Goal: Task Accomplishment & Management: Manage account settings

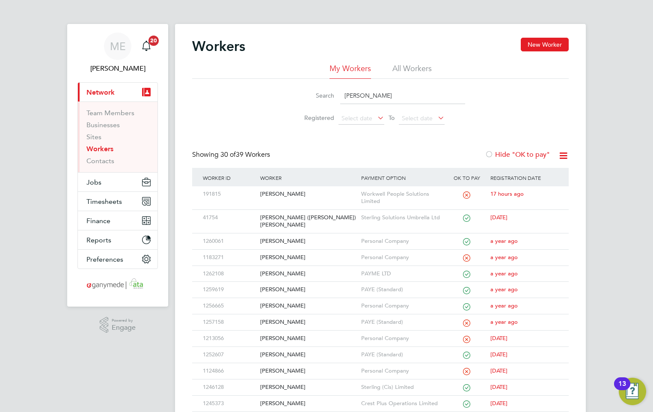
drag, startPoint x: 359, startPoint y: 91, endPoint x: 330, endPoint y: 89, distance: 29.6
click at [330, 89] on div "Search jon" at bounding box center [381, 95] width 170 height 17
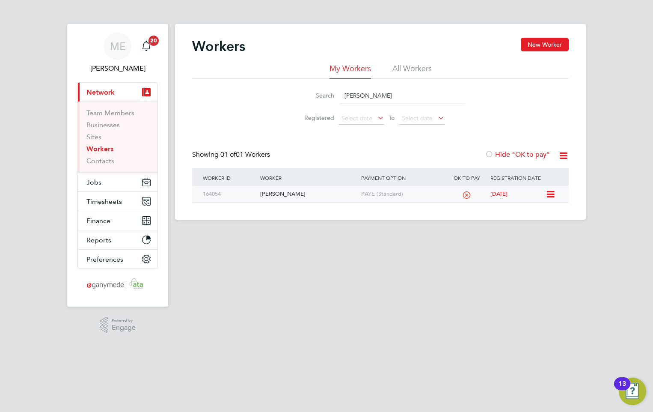
type input "wendy"
click at [308, 190] on div "[PERSON_NAME]" at bounding box center [308, 194] width 101 height 16
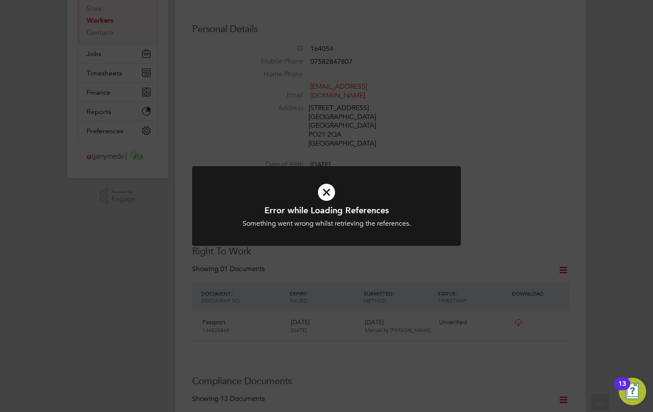
click at [322, 196] on icon at bounding box center [326, 192] width 223 height 33
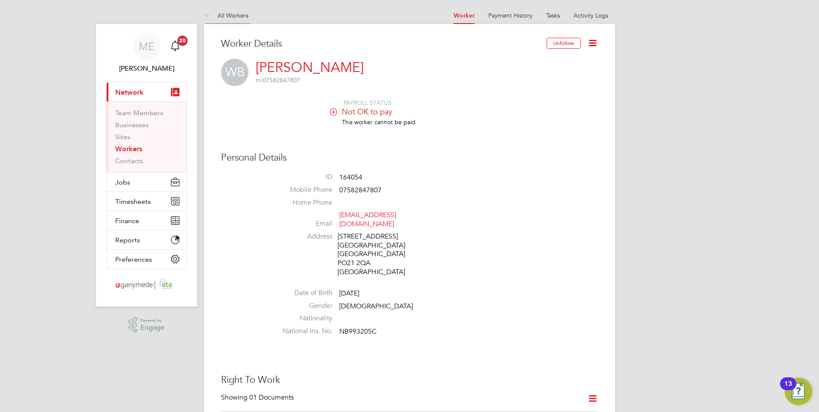
click at [204, 11] on icon at bounding box center [209, 16] width 11 height 11
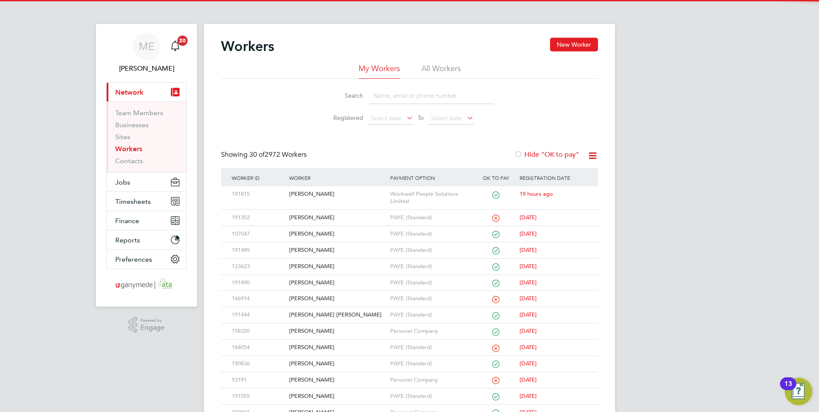
click at [387, 88] on input at bounding box center [431, 95] width 125 height 17
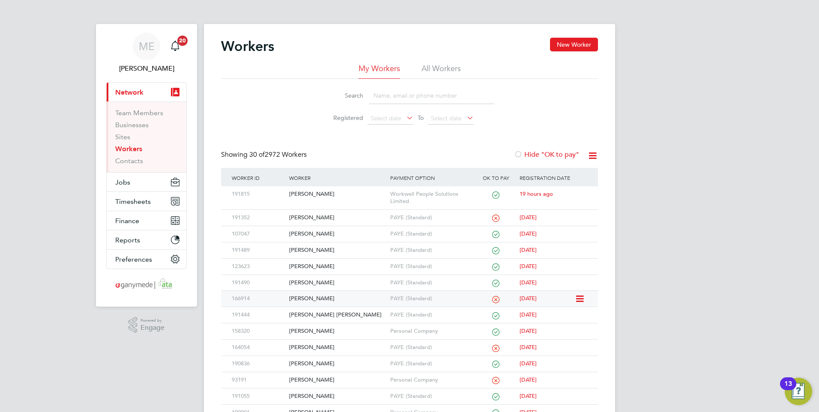
click at [351, 296] on div "[PERSON_NAME]" at bounding box center [337, 299] width 101 height 16
click at [396, 99] on input at bounding box center [431, 95] width 125 height 17
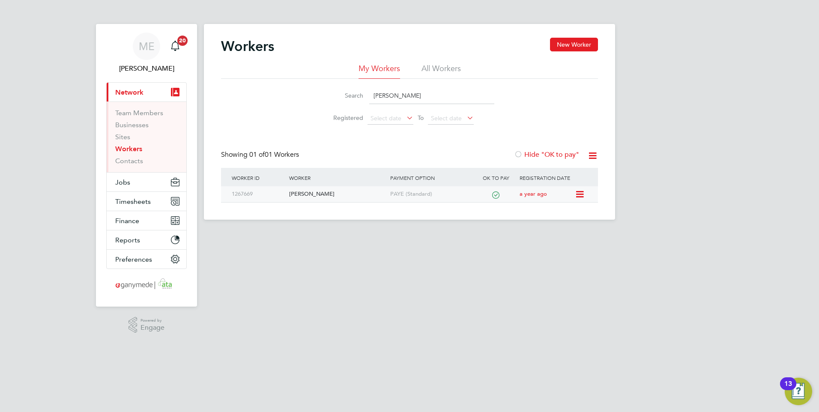
type input "adam sob"
click at [345, 193] on div "Adam Sobesto" at bounding box center [337, 194] width 101 height 16
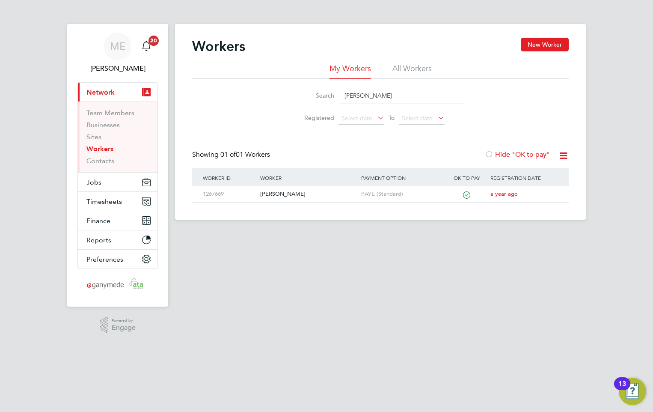
drag, startPoint x: 388, startPoint y: 99, endPoint x: 310, endPoint y: 96, distance: 78.8
click at [310, 96] on div "Search adam sob" at bounding box center [381, 95] width 170 height 17
type input "t"
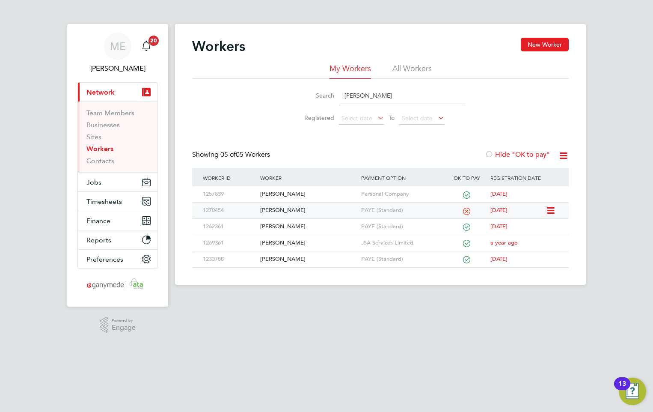
type input "reece"
click at [276, 208] on div "[PERSON_NAME]" at bounding box center [308, 210] width 101 height 16
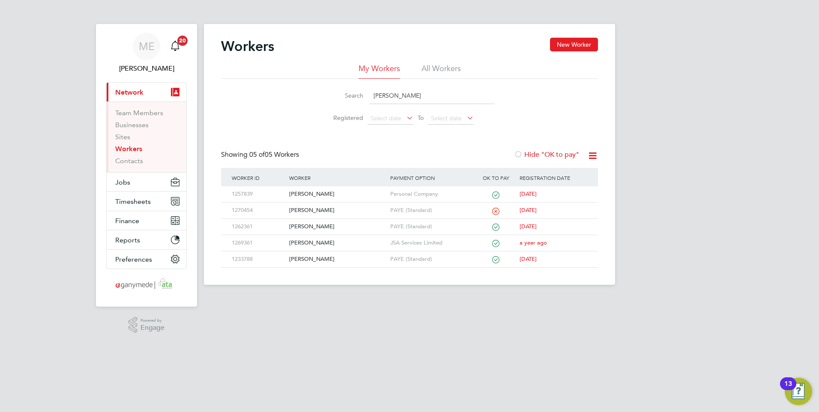
drag, startPoint x: 399, startPoint y: 96, endPoint x: 319, endPoint y: 91, distance: 79.4
click at [321, 91] on li "Search reece" at bounding box center [409, 95] width 191 height 25
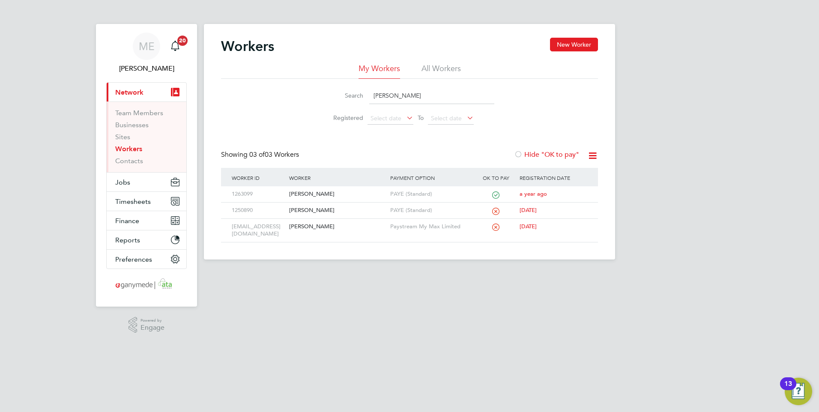
type input "dennis"
click at [136, 86] on button "Current page: Network" at bounding box center [147, 92] width 80 height 19
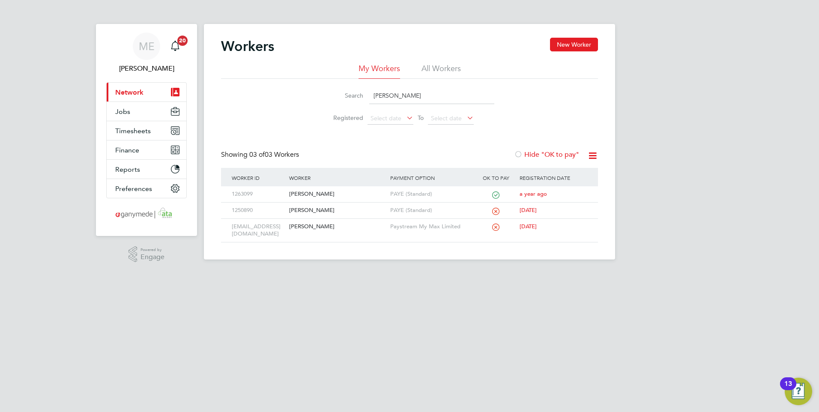
click at [140, 89] on span "Network" at bounding box center [129, 92] width 28 height 8
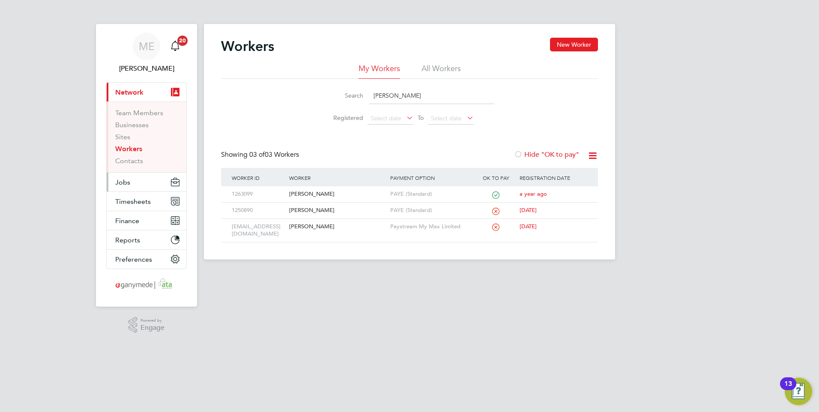
click at [124, 182] on span "Jobs" at bounding box center [122, 182] width 15 height 8
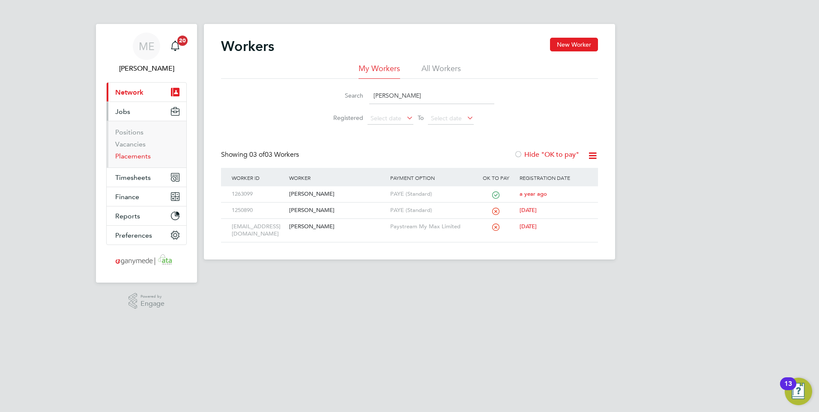
click at [134, 153] on link "Placements" at bounding box center [133, 156] width 36 height 8
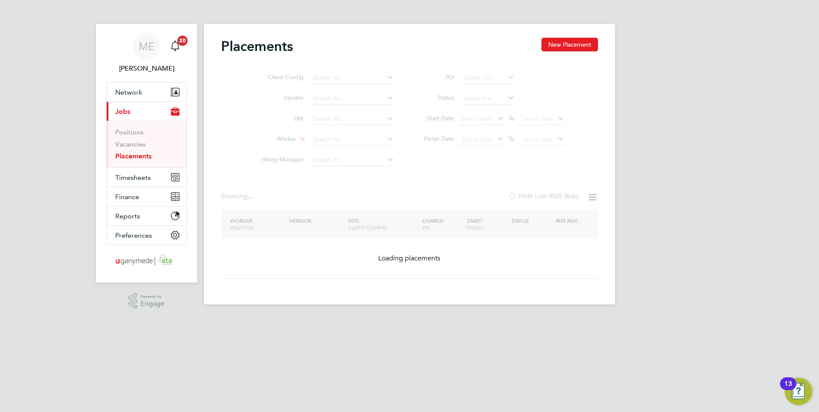
click at [317, 140] on ul "Client Config Vendor Site Worker Hiring Manager" at bounding box center [324, 119] width 161 height 103
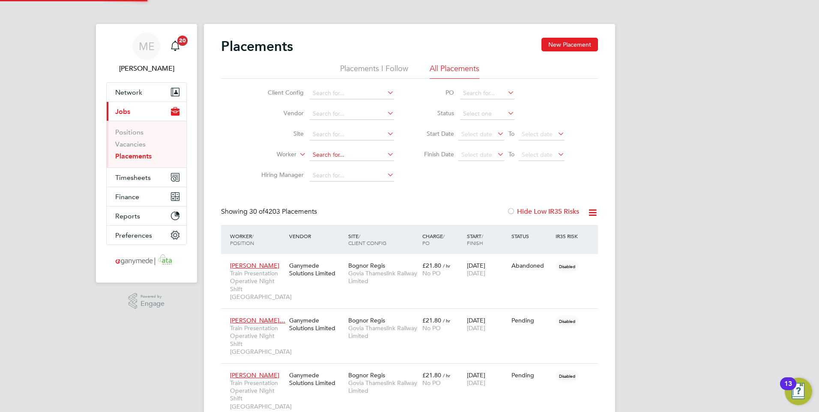
drag, startPoint x: 328, startPoint y: 155, endPoint x: 327, endPoint y: 159, distance: 4.9
click at [328, 156] on input at bounding box center [352, 155] width 84 height 12
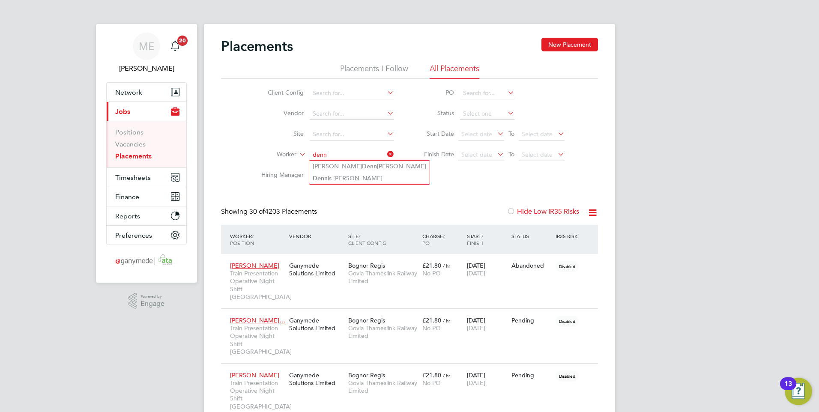
type input "denn"
click at [253, 143] on li "Site" at bounding box center [324, 134] width 161 height 21
click at [131, 87] on button "Network" at bounding box center [147, 92] width 80 height 19
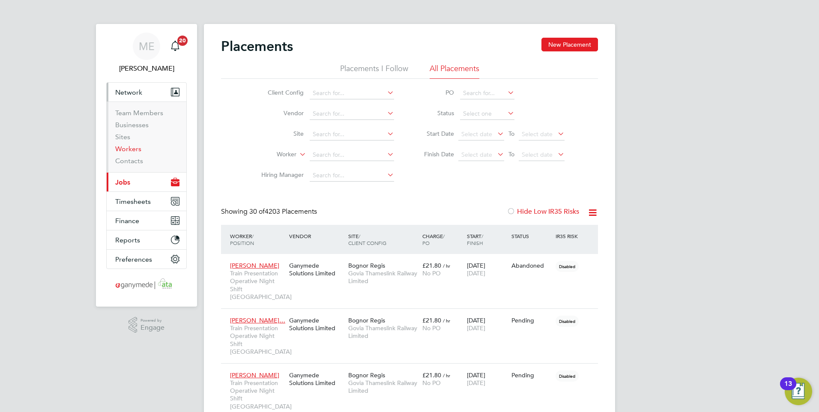
click at [130, 148] on link "Workers" at bounding box center [128, 149] width 26 height 8
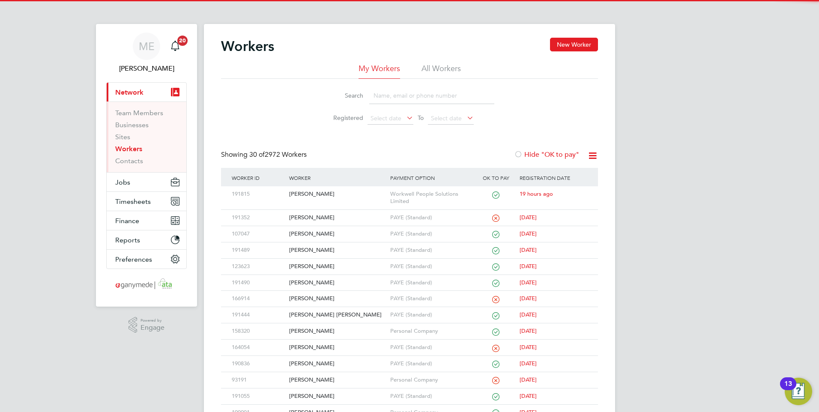
click at [380, 90] on input at bounding box center [431, 95] width 125 height 17
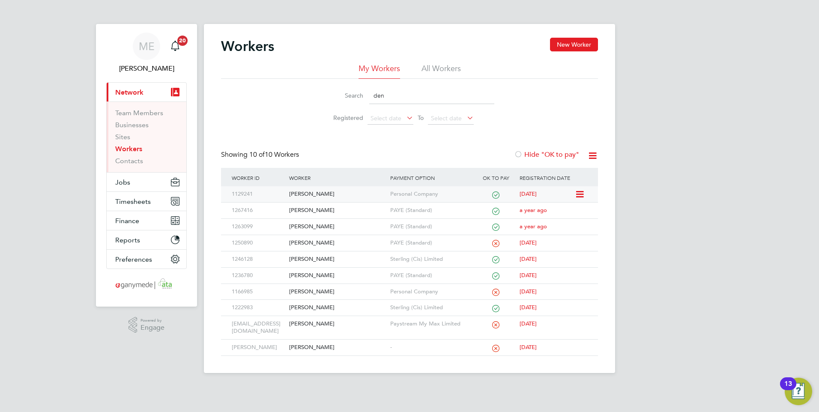
type input "den"
click at [334, 189] on div "[PERSON_NAME]" at bounding box center [337, 194] width 101 height 16
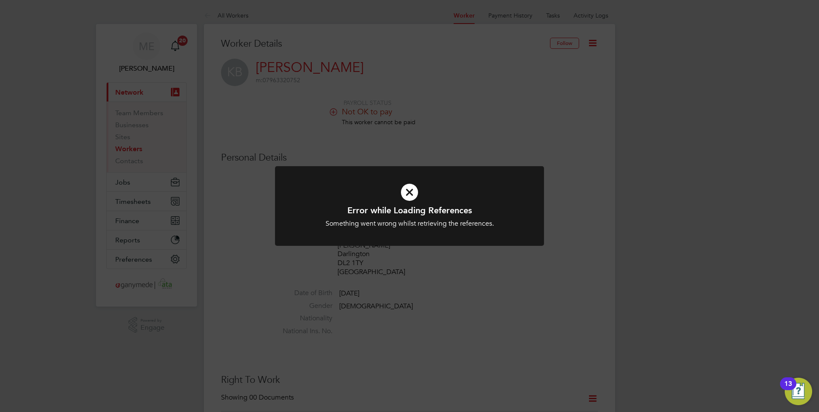
click at [418, 188] on icon at bounding box center [409, 192] width 223 height 33
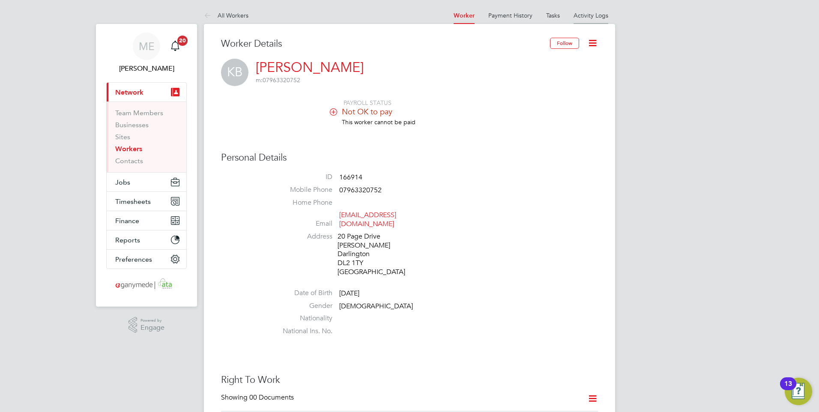
click at [599, 10] on li "Activity Logs" at bounding box center [590, 15] width 35 height 17
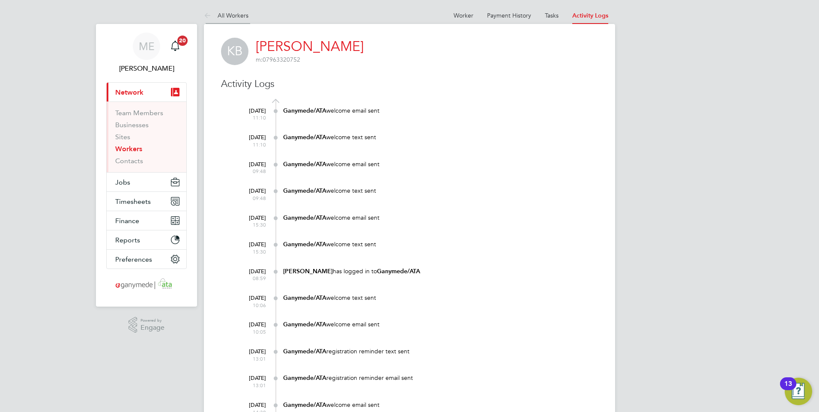
click at [211, 16] on icon at bounding box center [209, 16] width 11 height 11
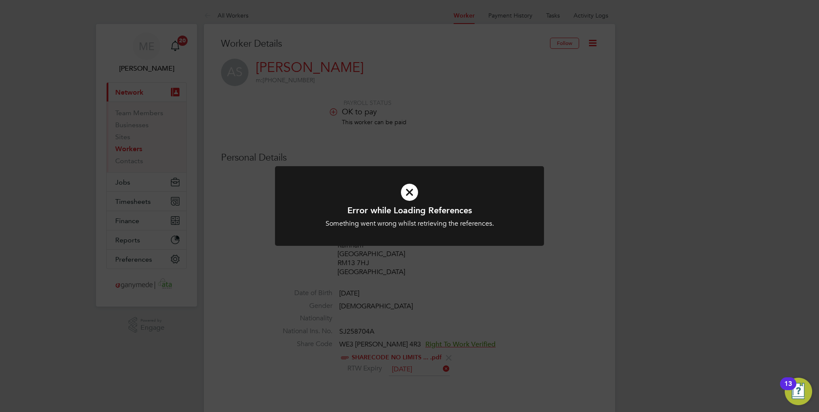
click at [401, 201] on icon at bounding box center [409, 192] width 223 height 33
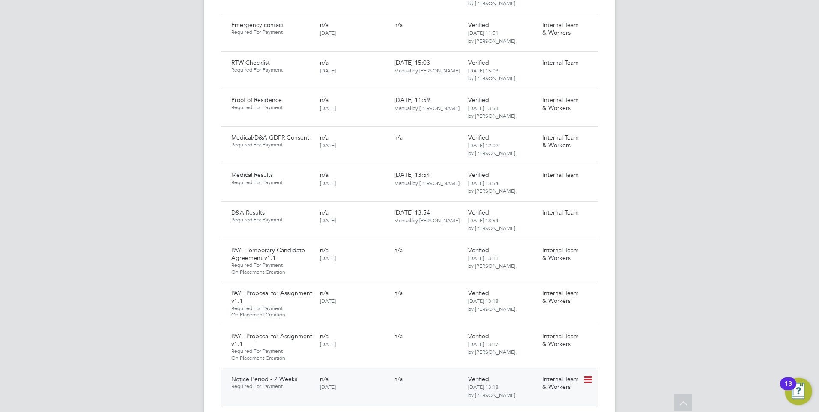
scroll to position [771, 0]
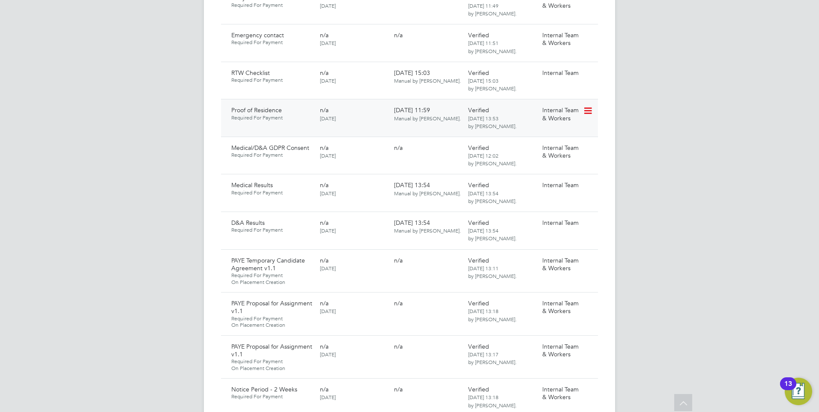
click at [590, 106] on icon at bounding box center [587, 111] width 9 height 10
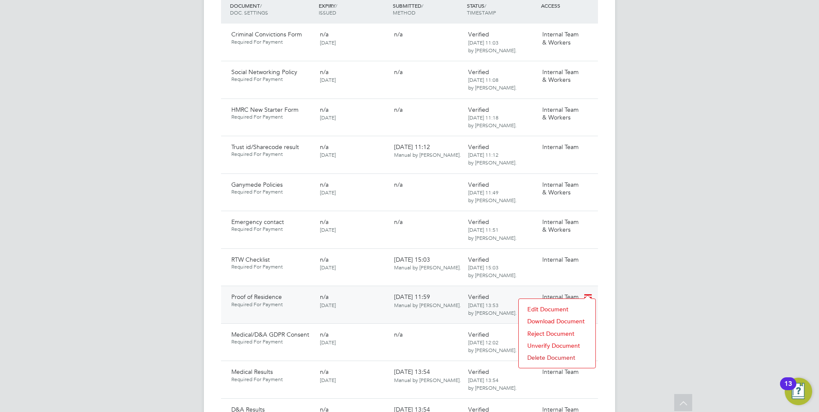
scroll to position [599, 0]
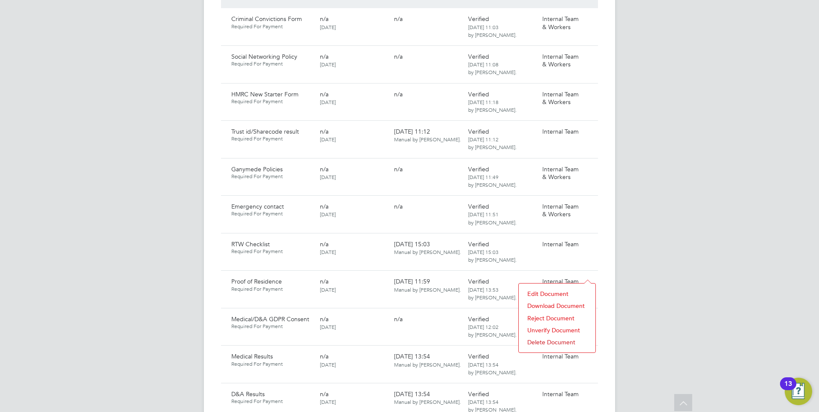
click at [546, 304] on li "Download Document" at bounding box center [557, 306] width 68 height 12
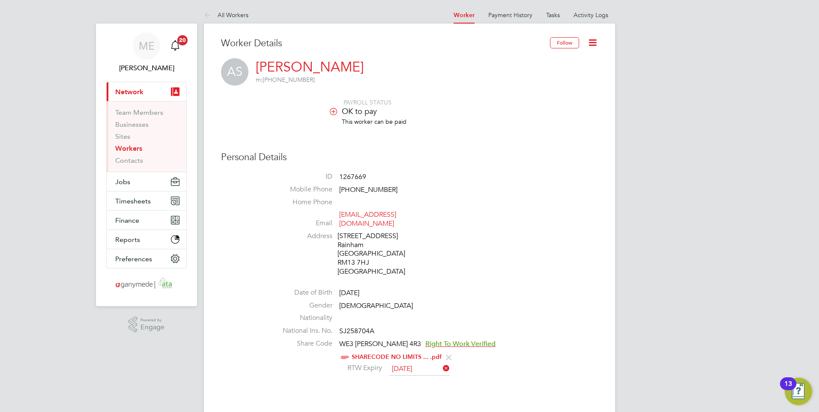
scroll to position [0, 0]
click at [597, 17] on link "Activity Logs" at bounding box center [590, 16] width 35 height 8
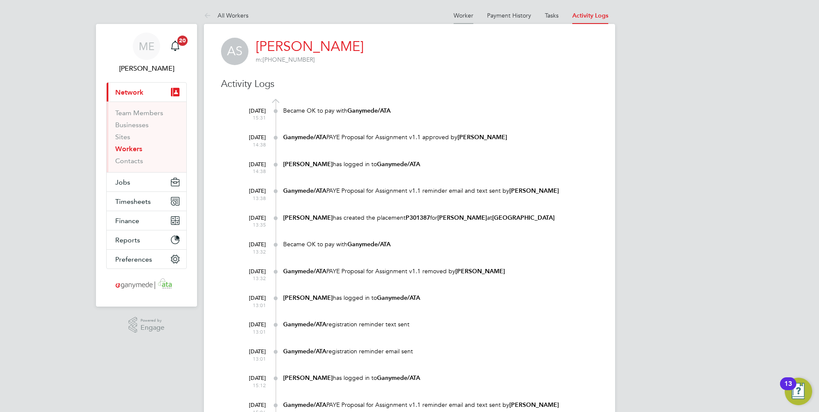
click at [464, 12] on link "Worker" at bounding box center [463, 16] width 20 height 8
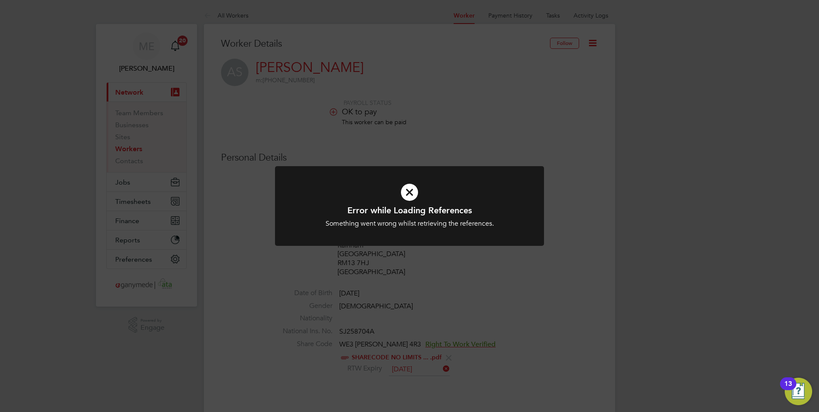
click at [405, 186] on icon at bounding box center [409, 192] width 223 height 33
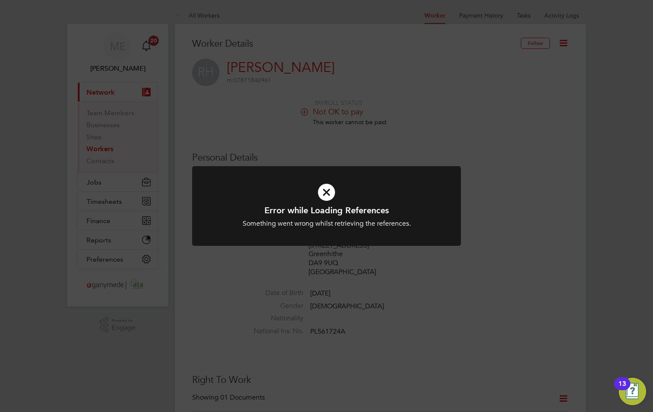
click at [330, 192] on icon at bounding box center [326, 192] width 223 height 33
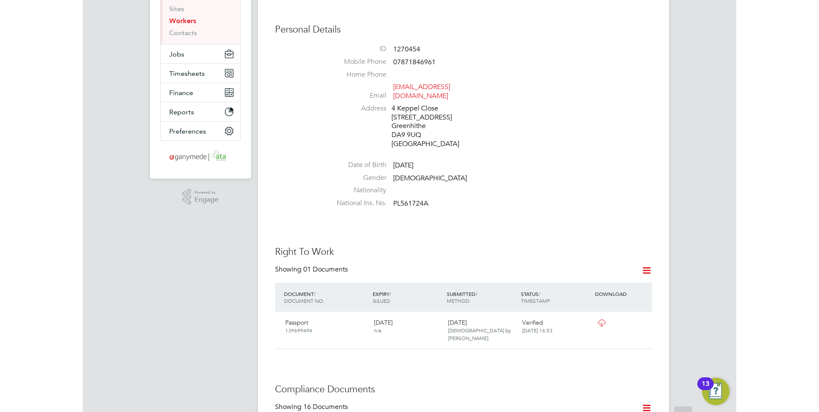
scroll to position [128, 0]
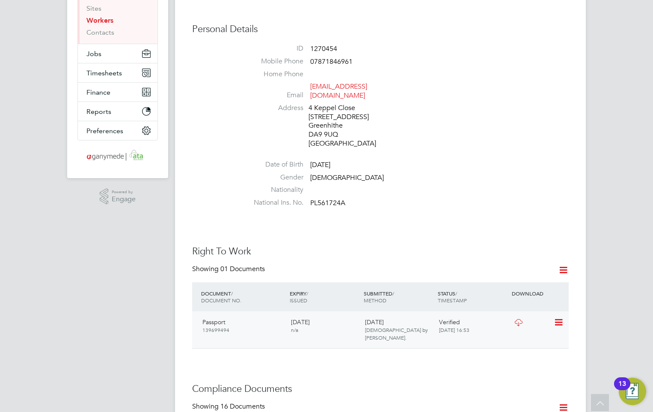
click at [520, 319] on icon at bounding box center [518, 322] width 11 height 7
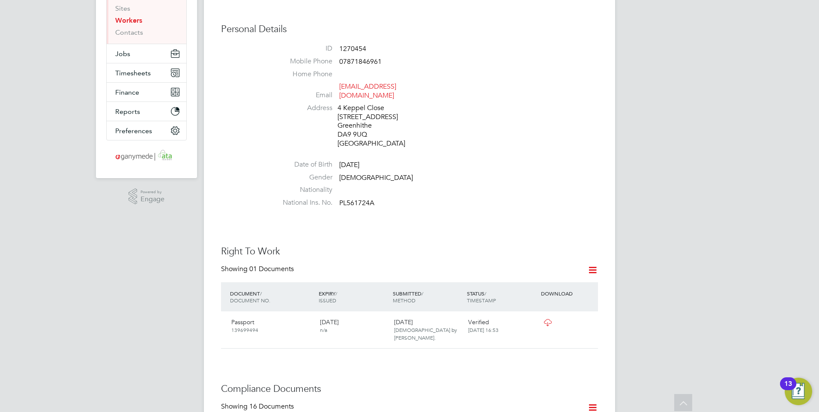
scroll to position [0, 0]
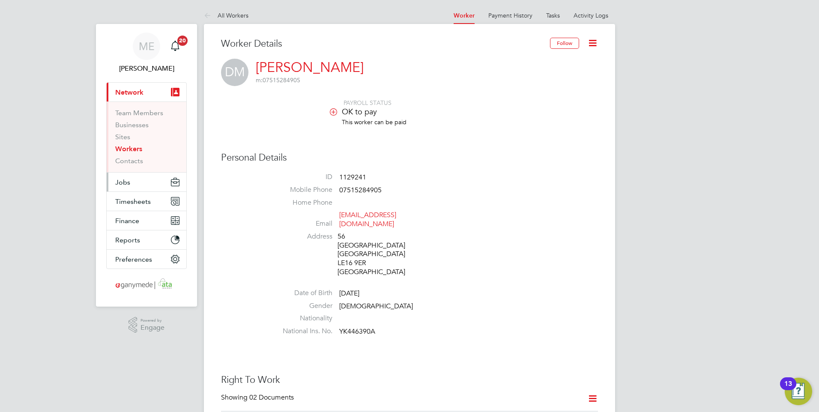
click at [142, 181] on button "Jobs" at bounding box center [147, 182] width 80 height 19
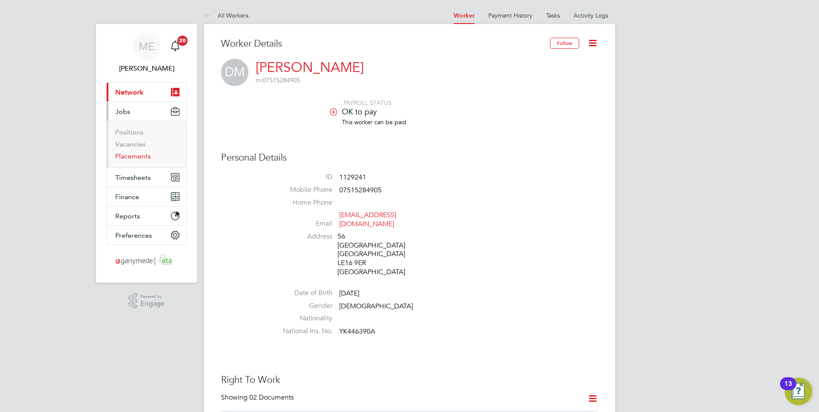
click at [132, 154] on link "Placements" at bounding box center [133, 156] width 36 height 8
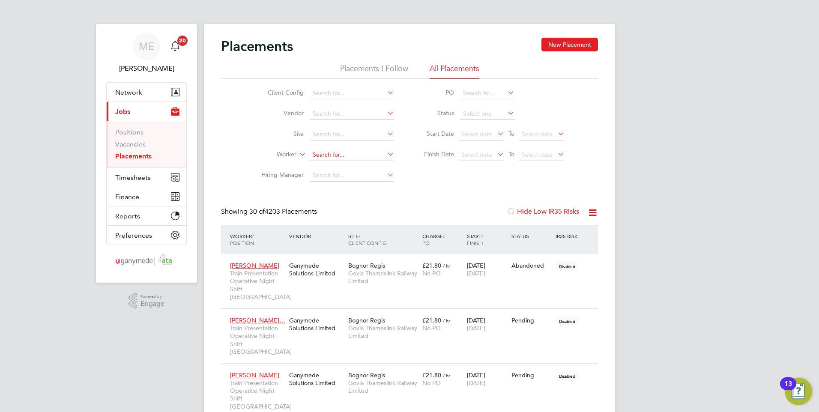
click at [322, 156] on input at bounding box center [352, 155] width 84 height 12
click at [130, 86] on button "Network" at bounding box center [147, 92] width 80 height 19
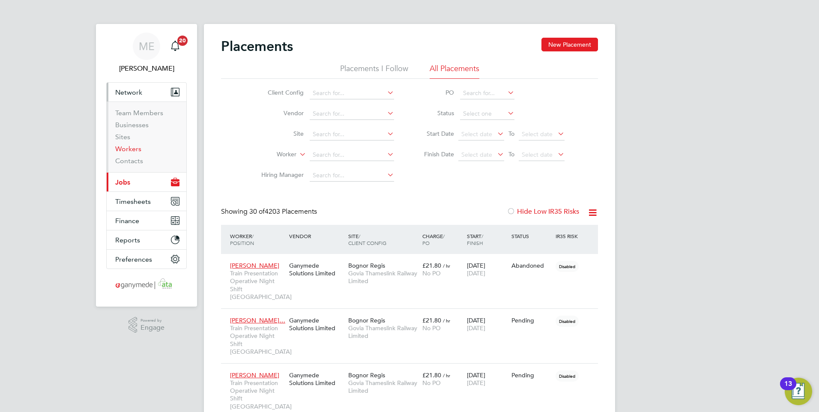
click at [133, 149] on link "Workers" at bounding box center [128, 149] width 26 height 8
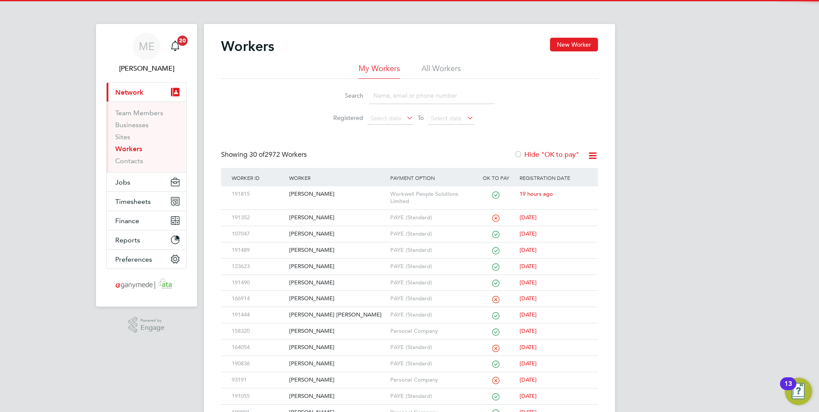
click at [386, 95] on input at bounding box center [431, 95] width 125 height 17
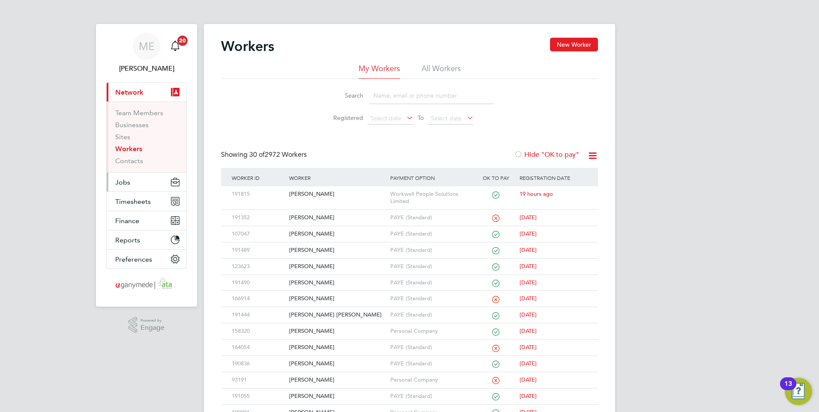
click at [133, 177] on button "Jobs" at bounding box center [147, 182] width 80 height 19
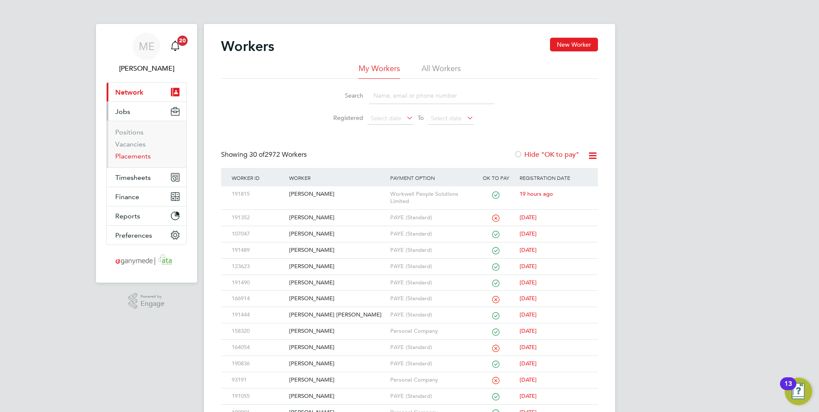
click at [137, 152] on link "Placements" at bounding box center [133, 156] width 36 height 8
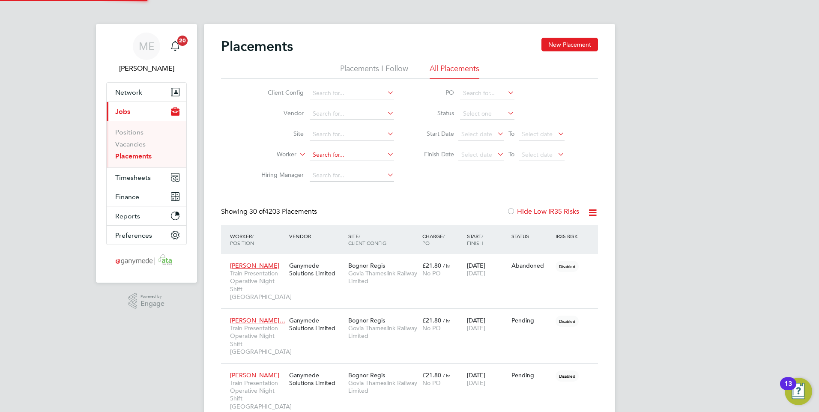
click at [320, 155] on input at bounding box center [352, 155] width 84 height 12
click at [330, 175] on li "Den is Mcgannon" at bounding box center [371, 179] width 124 height 12
type input "[PERSON_NAME]"
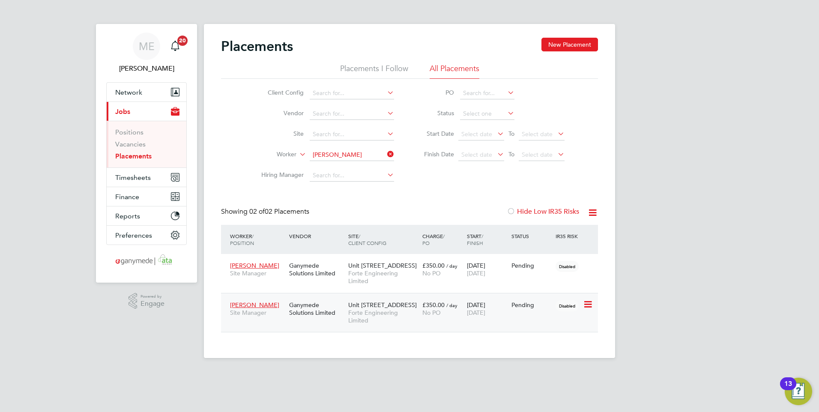
click at [305, 315] on div "Ganymede Solutions Limited" at bounding box center [316, 309] width 59 height 24
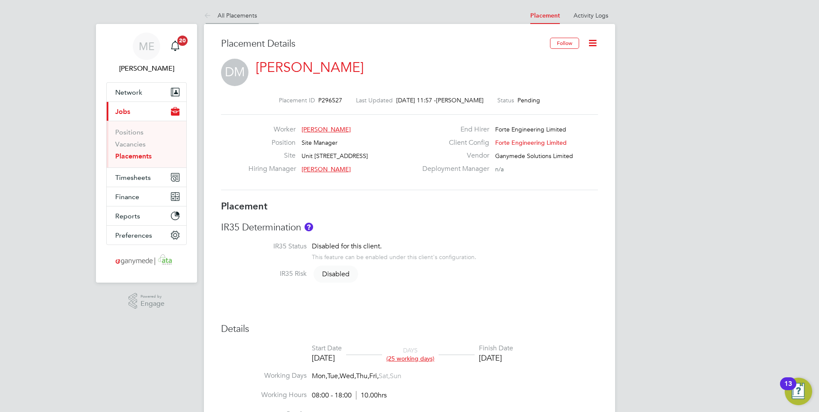
click at [207, 11] on icon at bounding box center [209, 16] width 11 height 11
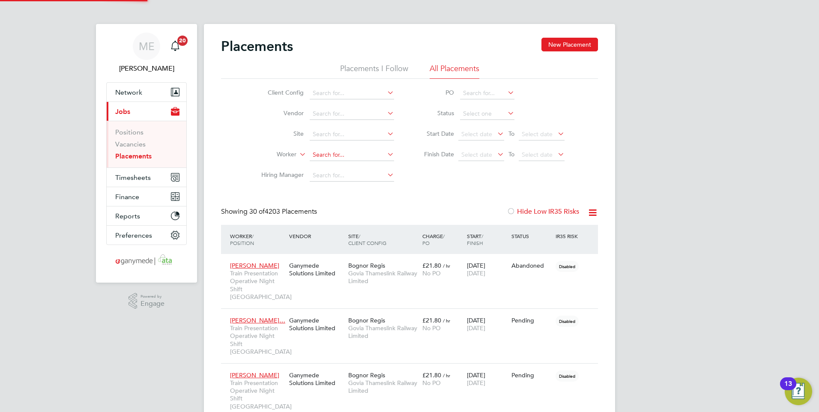
scroll to position [4, 4]
click at [327, 152] on input at bounding box center [352, 155] width 84 height 12
click at [324, 165] on b "Deni" at bounding box center [319, 166] width 13 height 7
type input "[PERSON_NAME]"
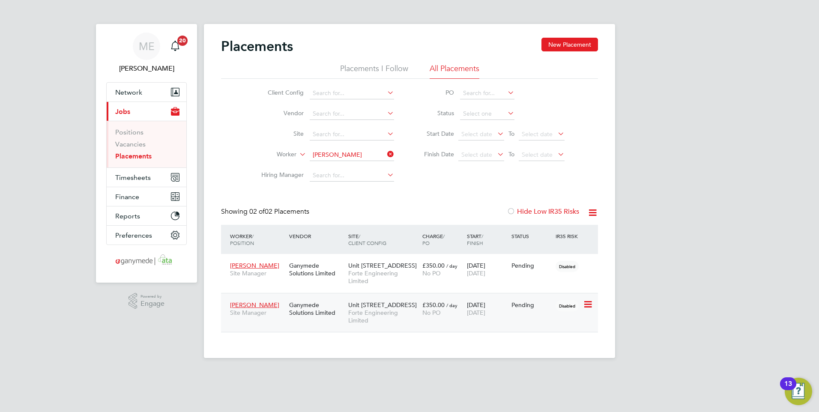
click at [330, 312] on div "Ganymede Solutions Limited" at bounding box center [316, 309] width 59 height 24
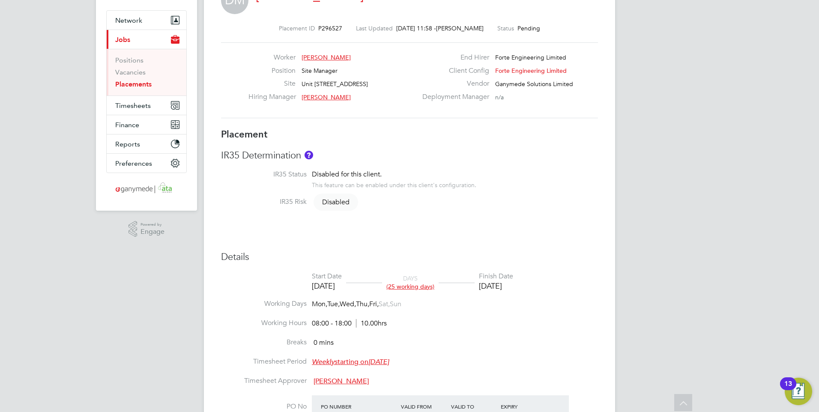
scroll to position [36, 0]
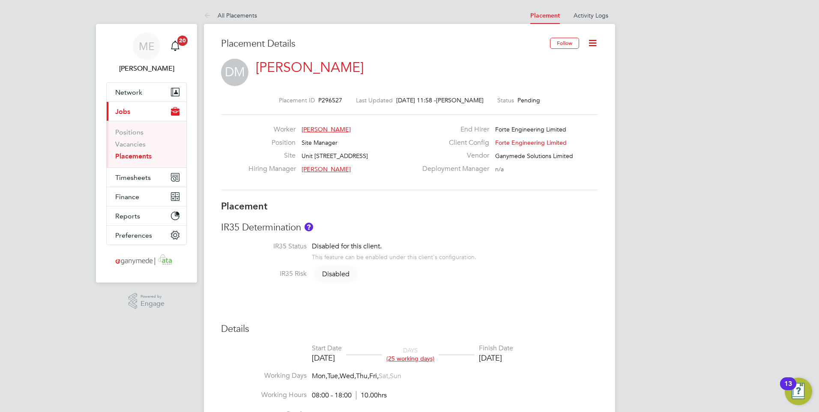
click at [207, 13] on icon at bounding box center [209, 16] width 11 height 11
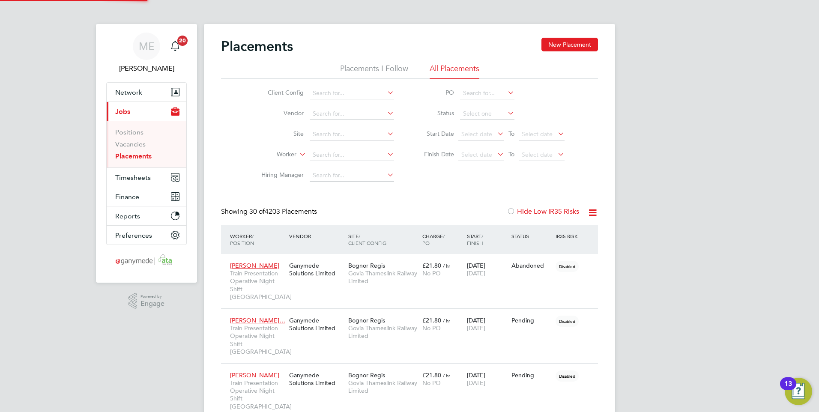
scroll to position [48, 60]
click at [129, 89] on span "Network" at bounding box center [128, 92] width 27 height 8
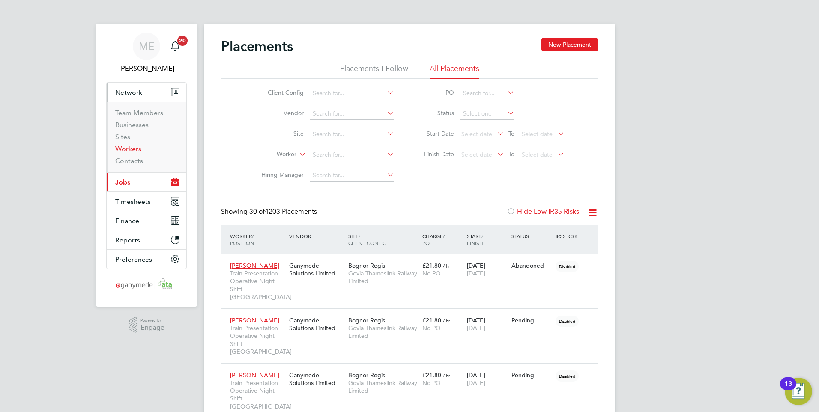
click at [125, 151] on link "Workers" at bounding box center [128, 149] width 26 height 8
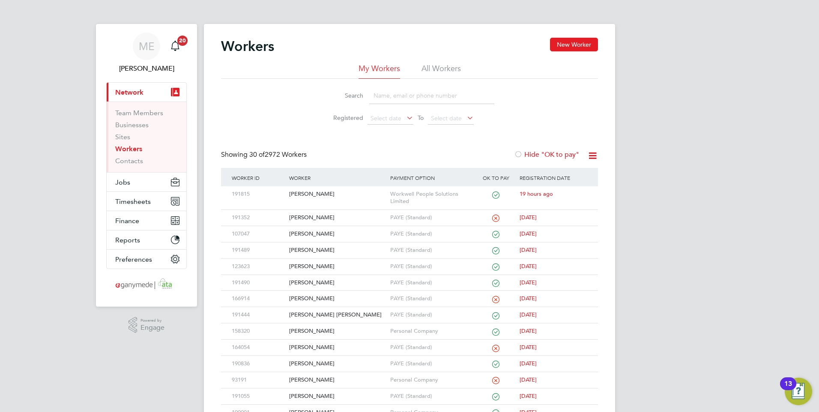
click at [388, 92] on input at bounding box center [431, 95] width 125 height 17
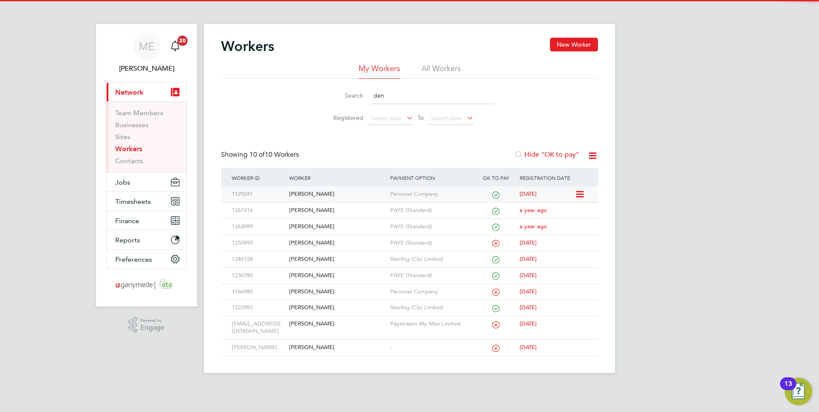
type input "den"
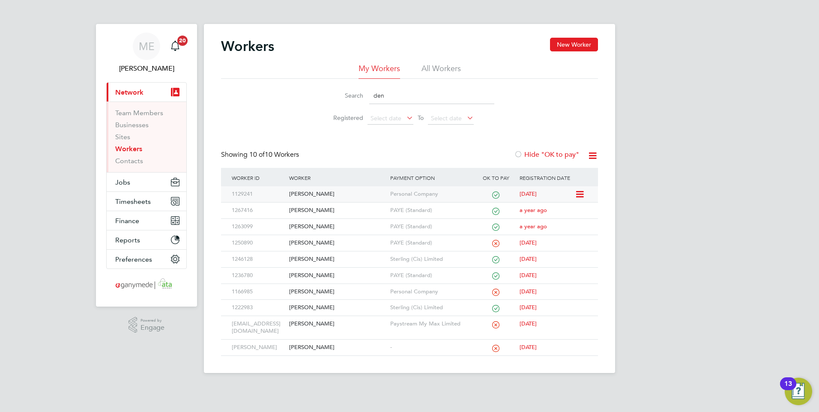
click at [351, 194] on div "[PERSON_NAME]" at bounding box center [337, 194] width 101 height 16
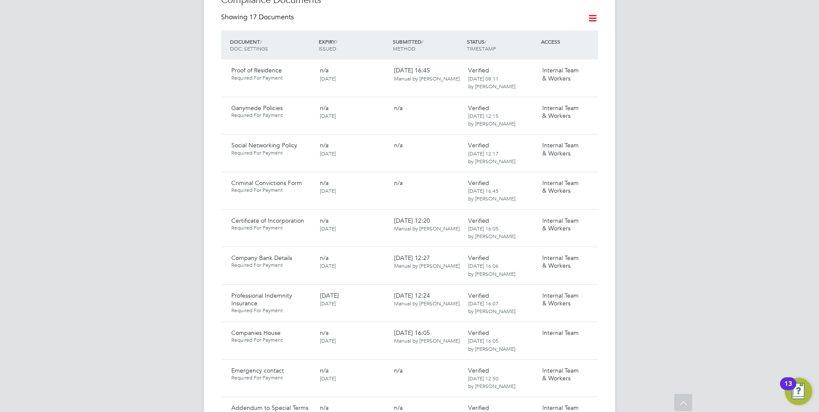
scroll to position [557, 0]
click at [586, 289] on icon at bounding box center [587, 294] width 9 height 10
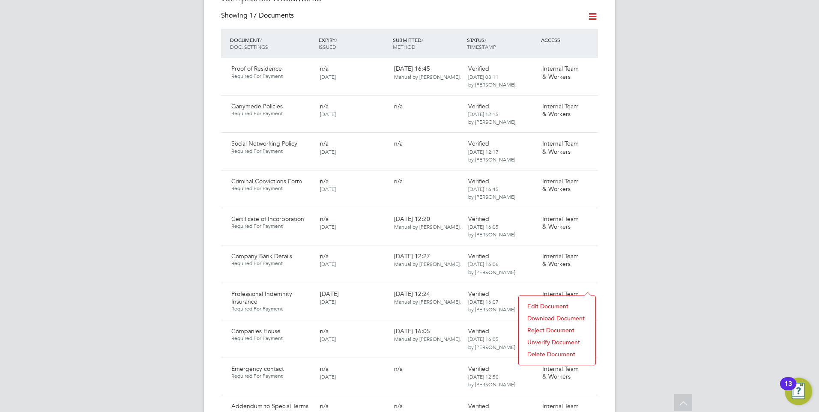
click at [539, 316] on li "Download Document" at bounding box center [557, 318] width 68 height 12
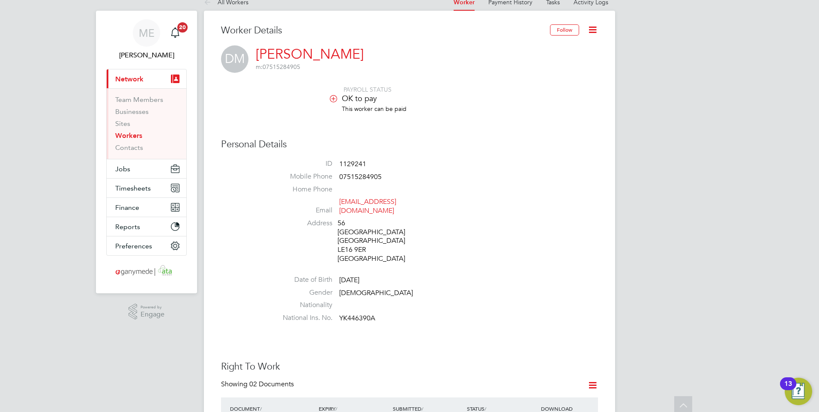
scroll to position [0, 0]
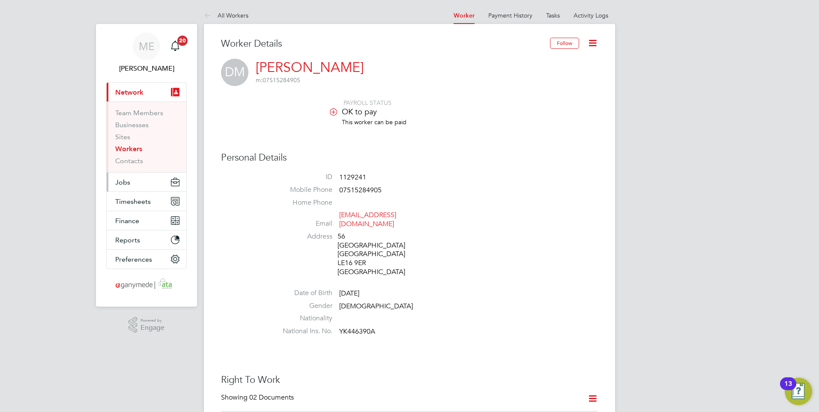
click at [130, 176] on button "Jobs" at bounding box center [147, 182] width 80 height 19
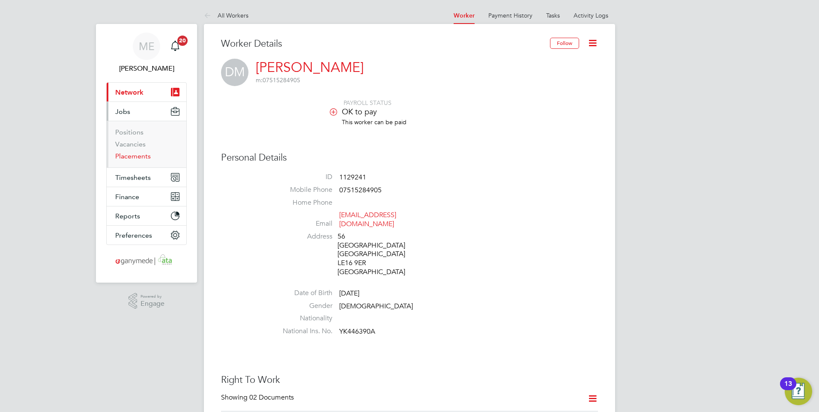
click at [130, 155] on link "Placements" at bounding box center [133, 156] width 36 height 8
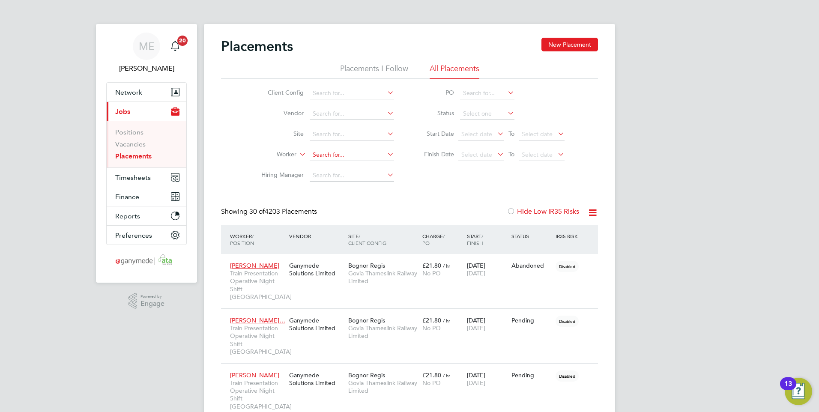
click at [319, 154] on input at bounding box center [352, 155] width 84 height 12
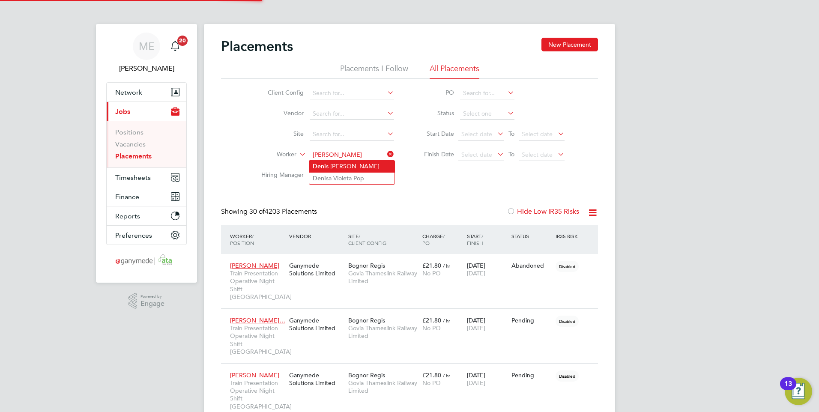
type input "[PERSON_NAME]"
